Goal: Navigation & Orientation: Find specific page/section

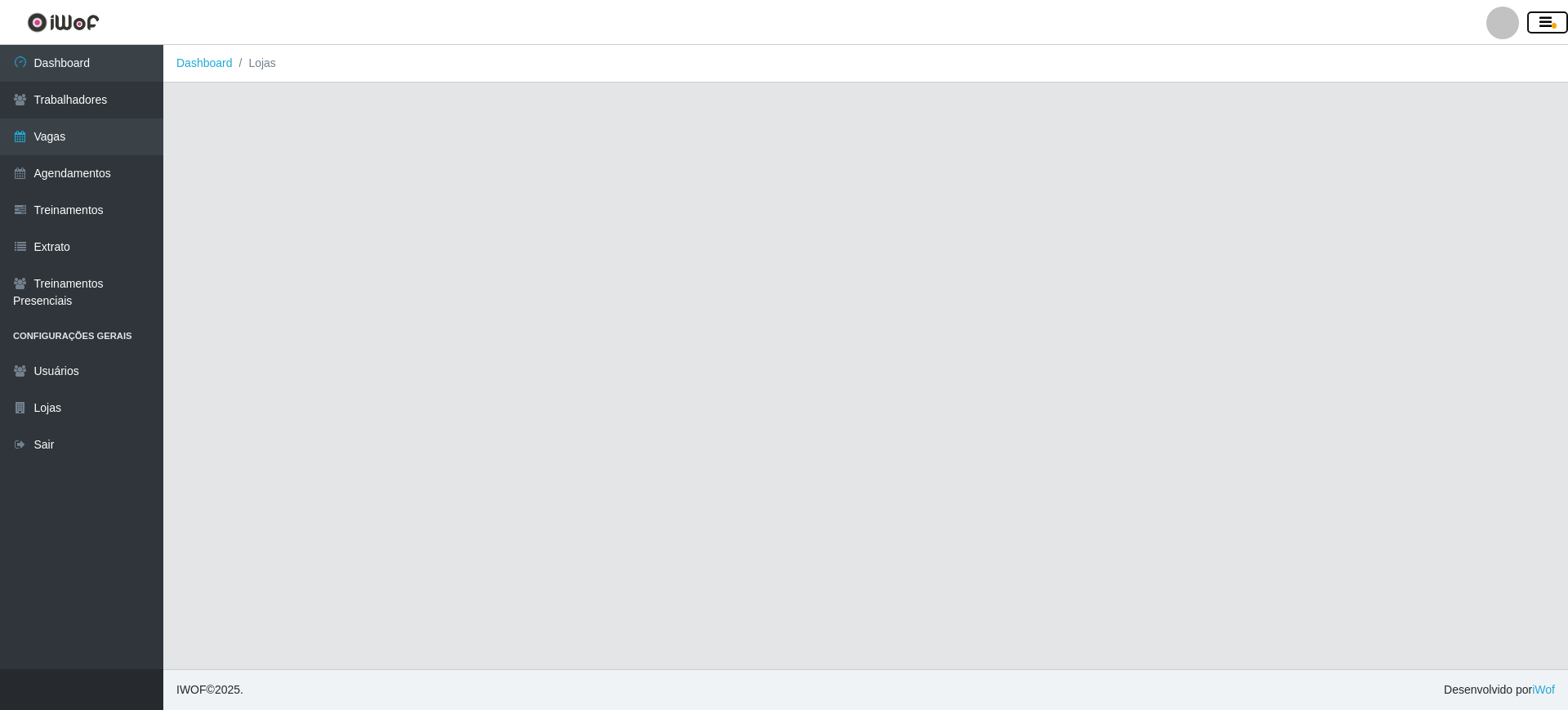
click at [1545, 23] on icon "button" at bounding box center [1545, 23] width 13 height 15
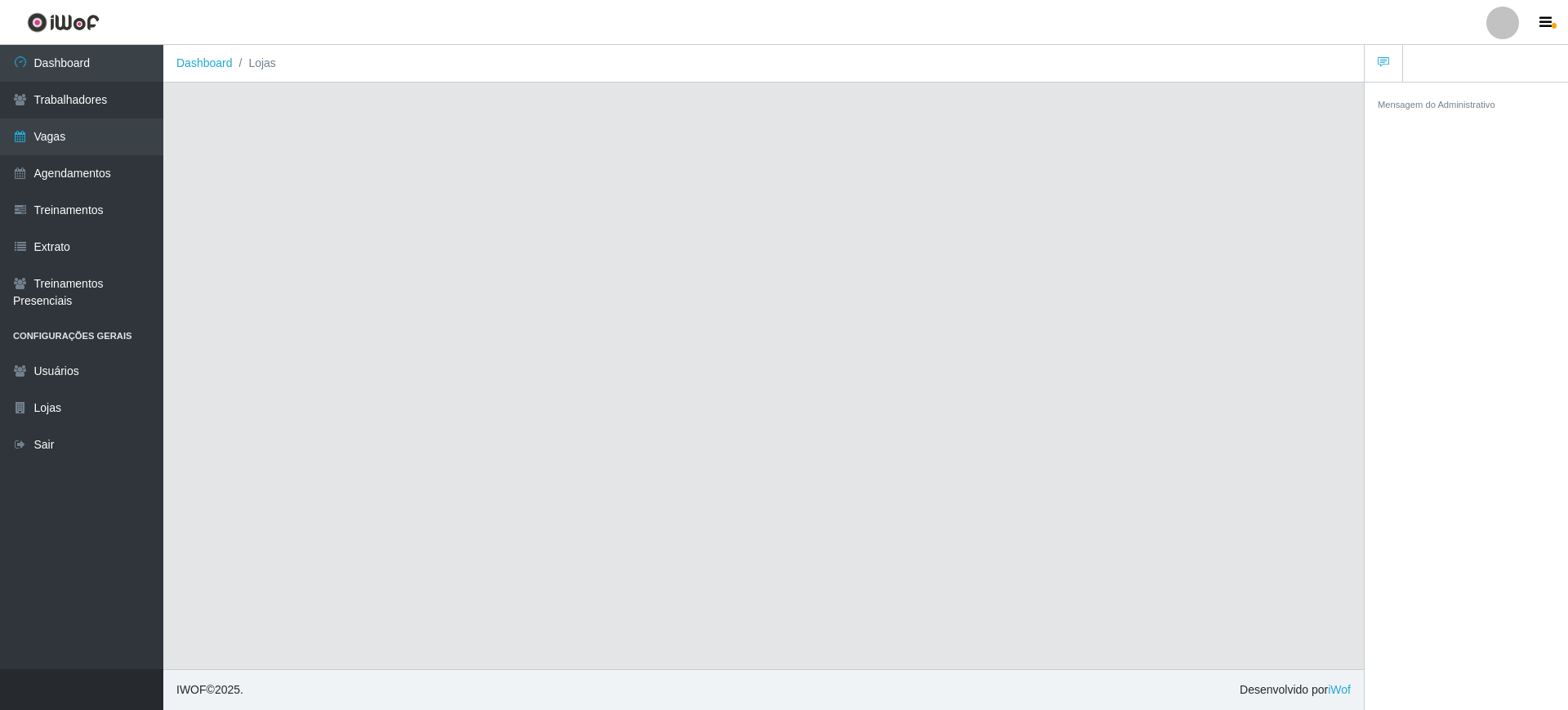
click at [1501, 23] on div at bounding box center [1502, 23] width 33 height 33
click at [1451, 54] on button "Perfil" at bounding box center [1471, 58] width 147 height 34
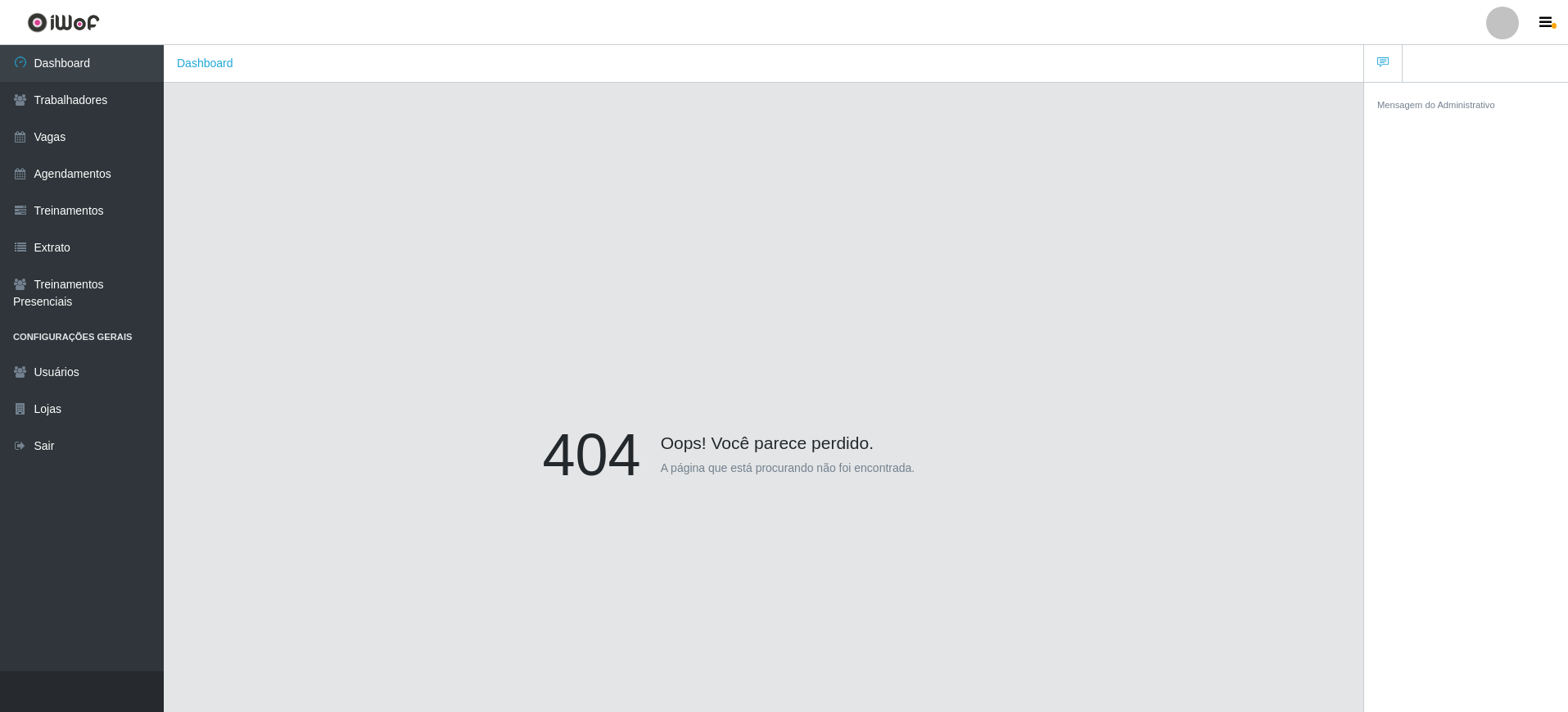
drag, startPoint x: 903, startPoint y: 234, endPoint x: 418, endPoint y: 170, distance: 489.2
click at [898, 234] on div "404 Oops! Você parece perdido. A página que está procurando não foi encontrada." at bounding box center [763, 458] width 1150 height 712
click at [35, 137] on link "Vagas" at bounding box center [82, 137] width 164 height 37
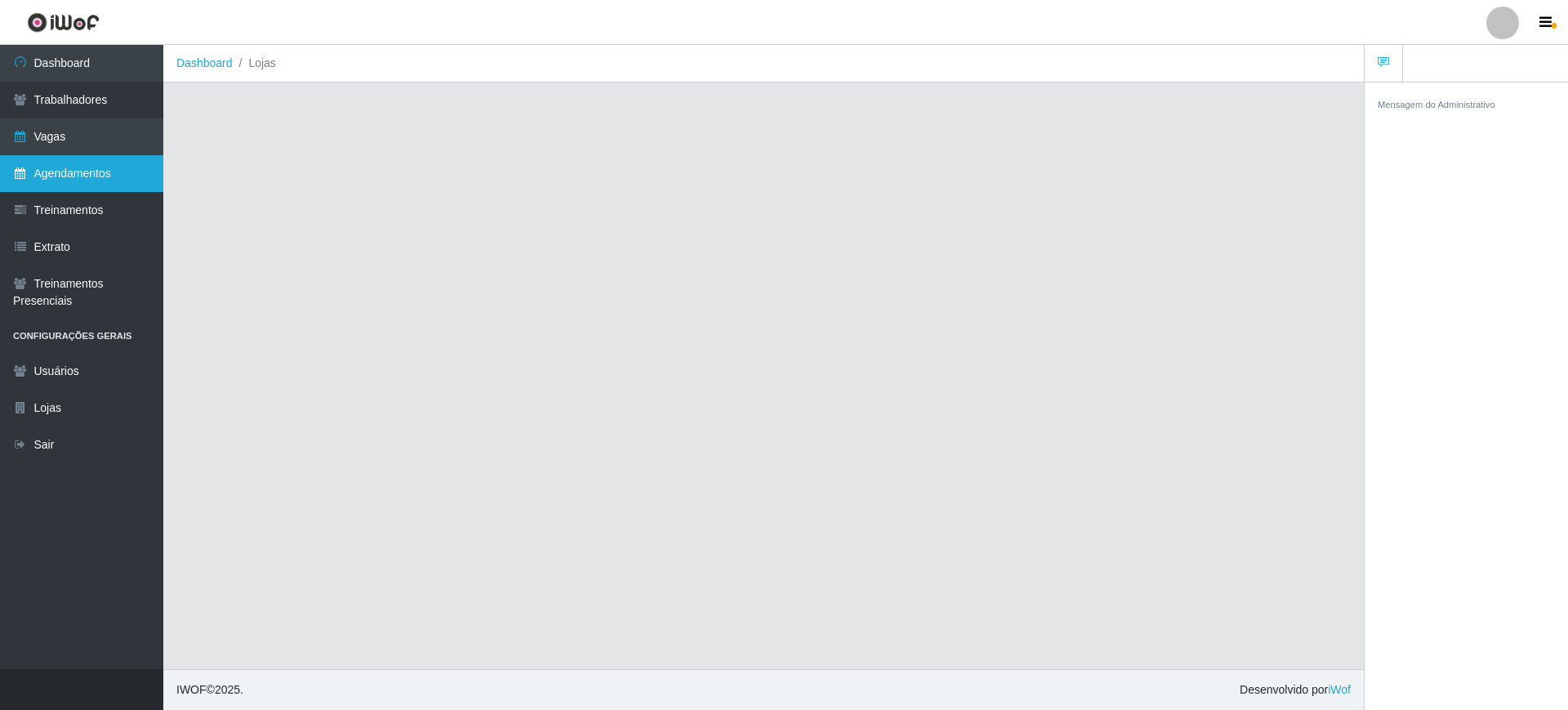
click at [56, 170] on link "Agendamentos" at bounding box center [82, 174] width 164 height 37
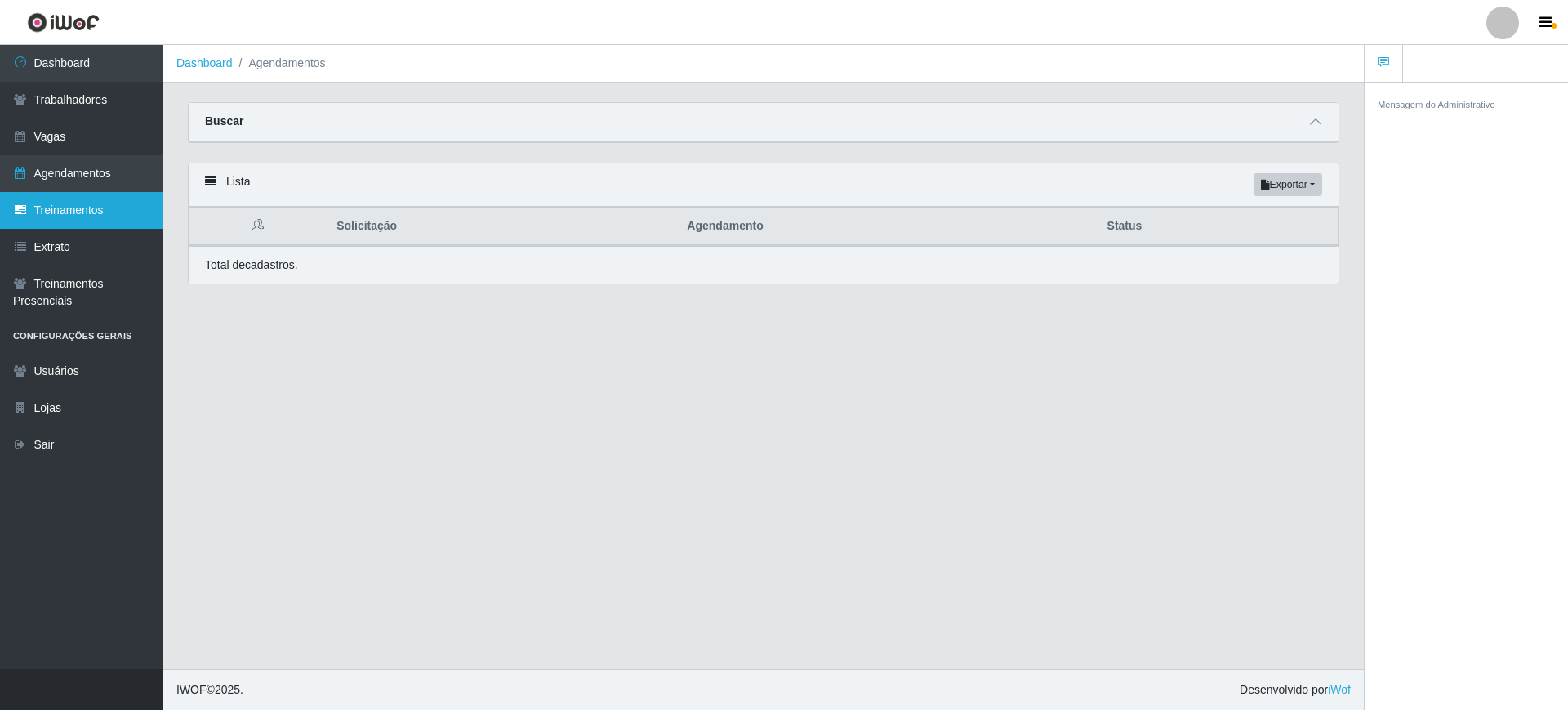
click at [63, 210] on link "Treinamentos" at bounding box center [82, 210] width 164 height 37
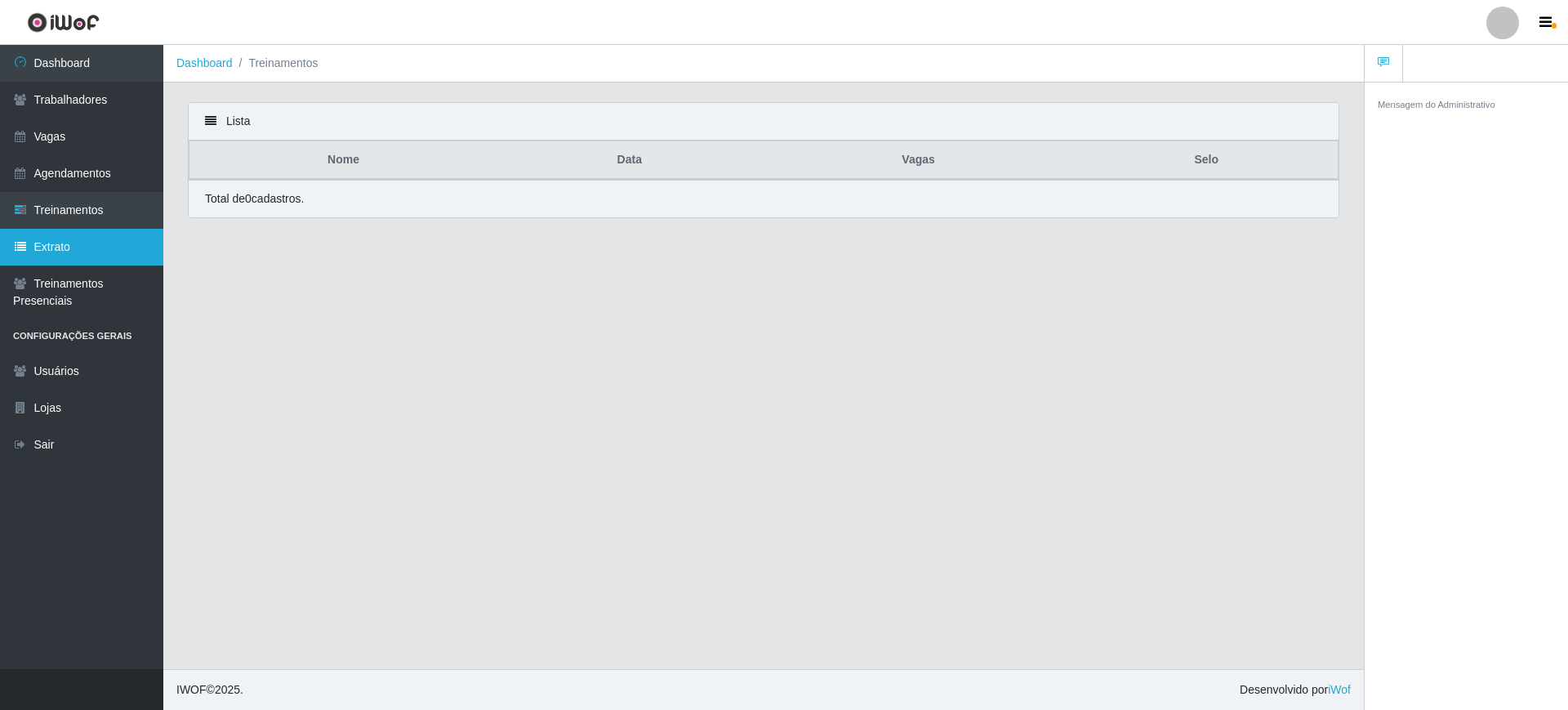
click at [63, 245] on link "Extrato" at bounding box center [82, 247] width 164 height 37
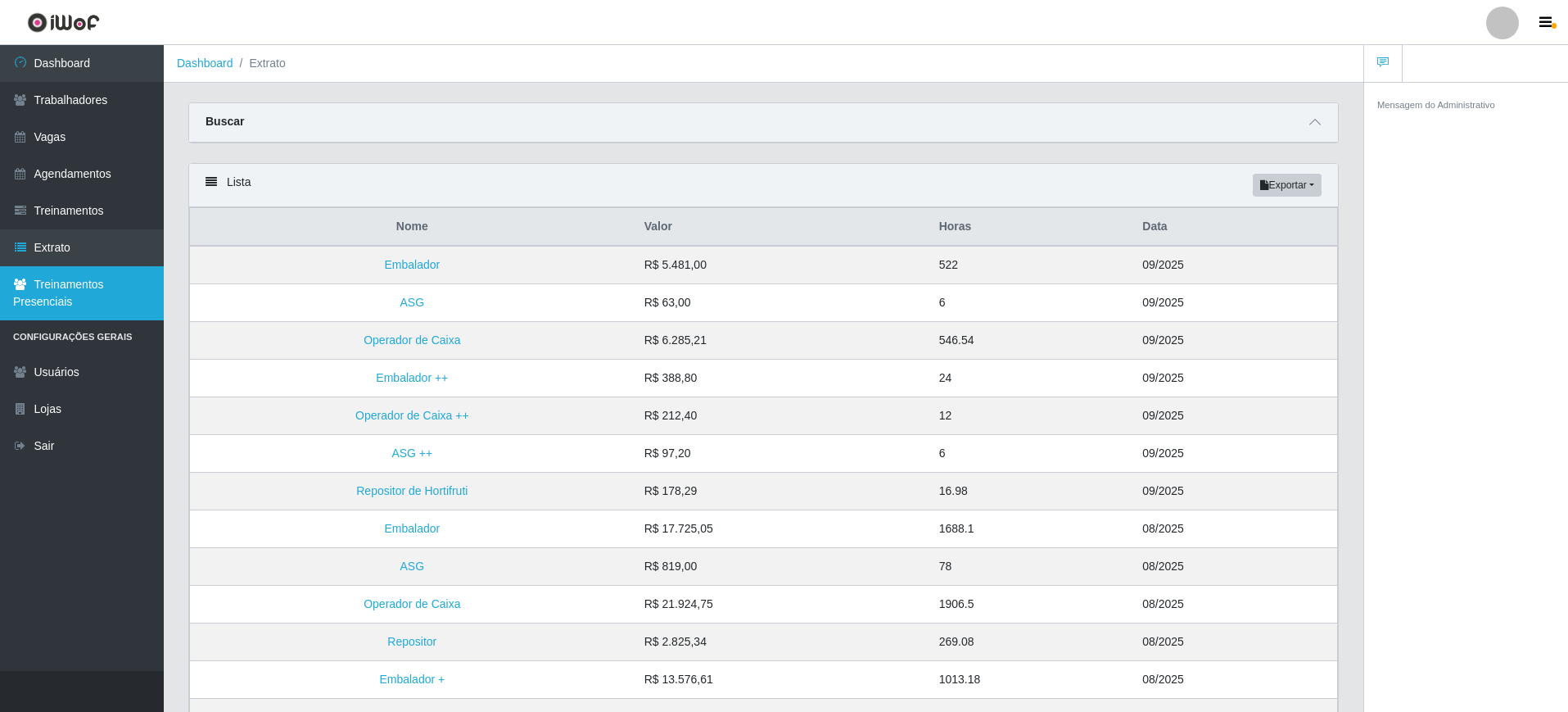
click at [55, 273] on link "Treinamentos Presenciais" at bounding box center [82, 293] width 164 height 54
